Goal: Transaction & Acquisition: Book appointment/travel/reservation

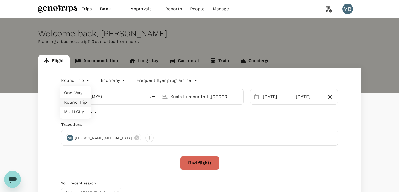
click at [85, 81] on body "Trips Book Approvals 0 Reports People Manage MB Welcome back , [PERSON_NAME] . …" at bounding box center [201, 124] width 403 height 249
click at [76, 91] on li "One-Way" at bounding box center [76, 92] width 32 height 9
type input "oneway"
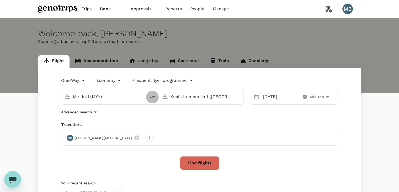
click at [149, 97] on icon "delete" at bounding box center [152, 97] width 6 height 6
type input "Kuala Lumpur Intl ([GEOGRAPHIC_DATA])"
click at [171, 97] on input "Miri Intl (MYY)" at bounding box center [201, 96] width 62 height 8
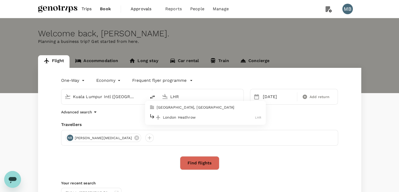
click at [176, 114] on div "London Heathrow LHR" at bounding box center [205, 117] width 112 height 8
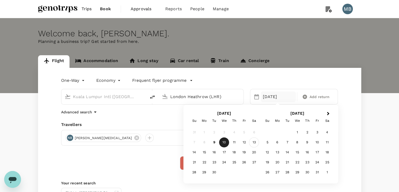
type input "London Heathrow (LHR)"
click at [253, 142] on div "13" at bounding box center [254, 142] width 10 height 10
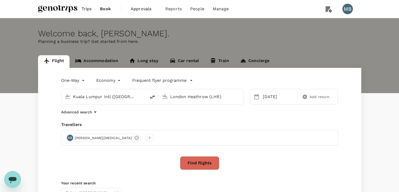
click at [211, 158] on button "Find flights" at bounding box center [199, 163] width 39 height 14
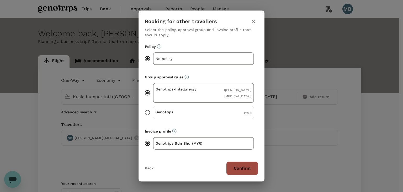
click at [242, 166] on button "Confirm" at bounding box center [242, 168] width 32 height 14
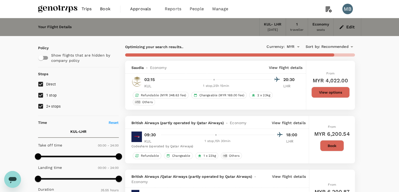
type input "5765"
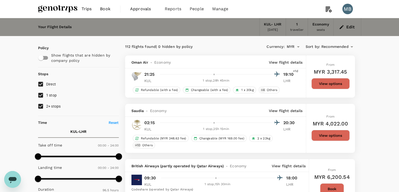
click at [38, 96] on input "1 stop" at bounding box center [40, 95] width 11 height 11
checkbox input "false"
click at [43, 109] on input "2+ stops" at bounding box center [40, 106] width 11 height 11
checkbox input "false"
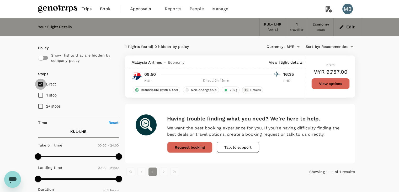
click at [40, 83] on input "Direct" at bounding box center [40, 83] width 11 height 11
checkbox input "false"
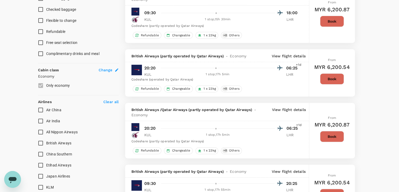
scroll to position [236, 0]
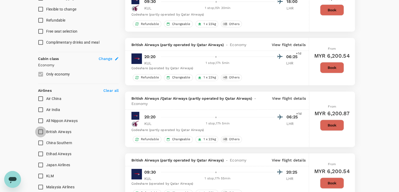
click at [40, 133] on input "British Airways" at bounding box center [40, 131] width 11 height 11
checkbox input "true"
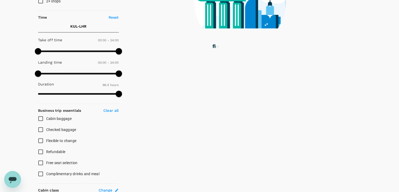
scroll to position [0, 0]
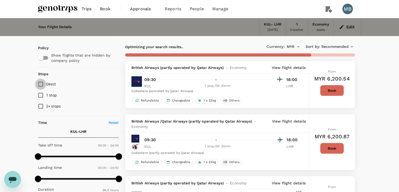
click at [40, 83] on input "Direct" at bounding box center [40, 83] width 11 height 11
checkbox input "true"
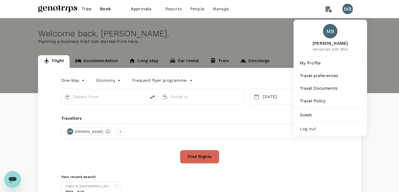
type input "Kuala Lumpur Intl ([GEOGRAPHIC_DATA])"
type input "London Heathrow (LHR)"
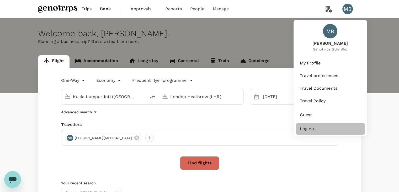
click at [316, 132] on span "Log out" at bounding box center [330, 128] width 61 height 6
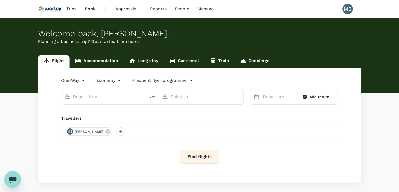
type input "Kuala Lumpur Intl ([GEOGRAPHIC_DATA])"
type input "London Heathrow (LHR)"
